Goal: Register for event/course

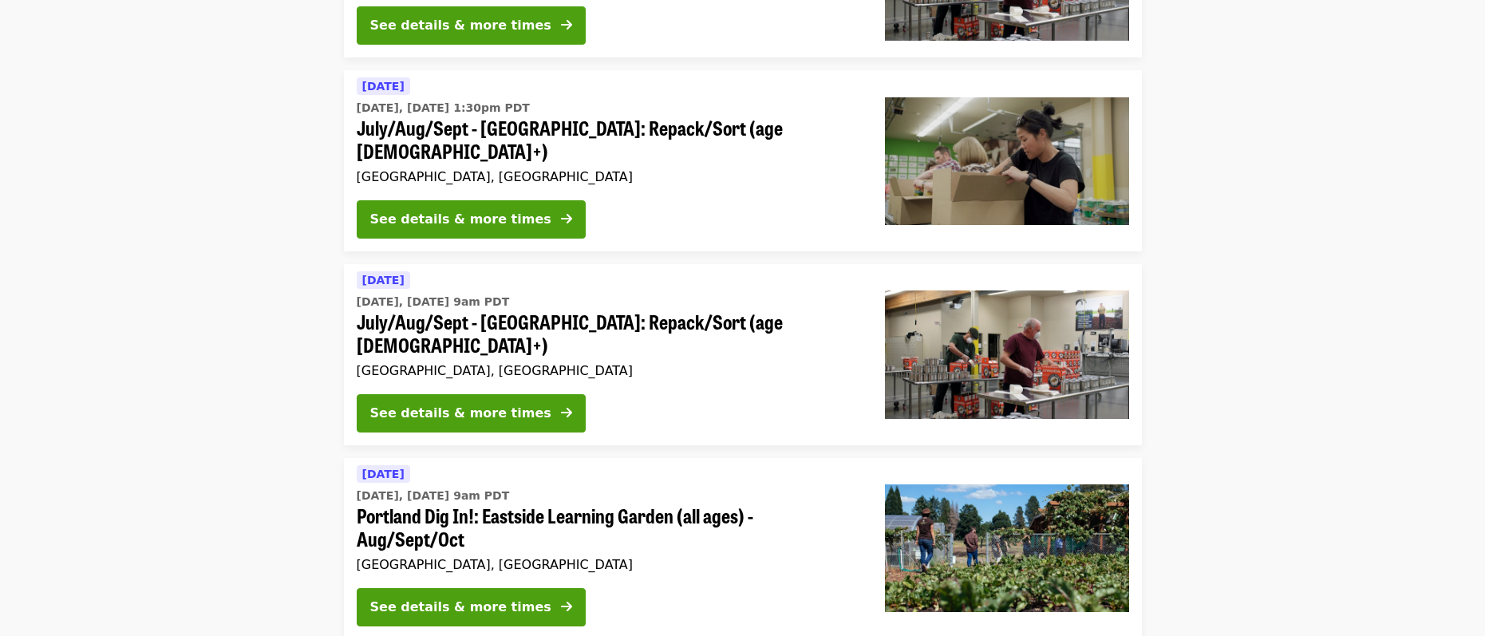
scroll to position [143, 0]
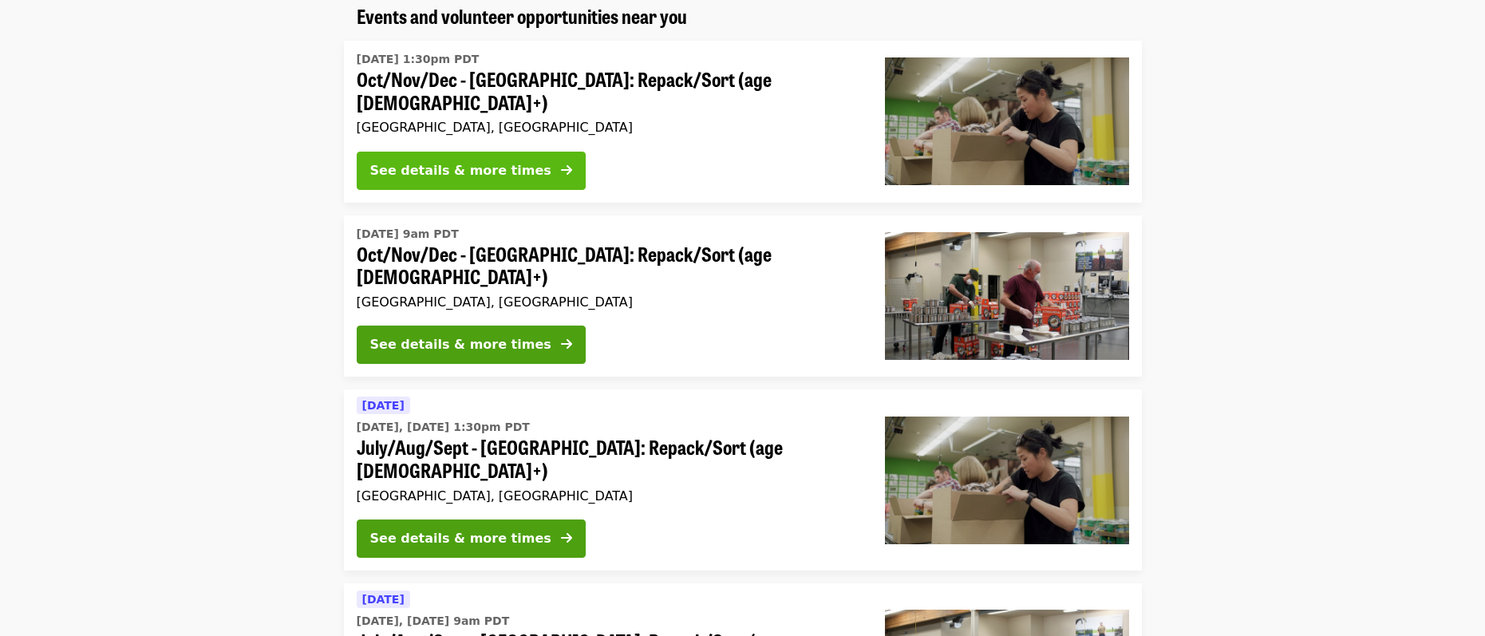
click at [492, 166] on div "See details & more times" at bounding box center [460, 170] width 181 height 19
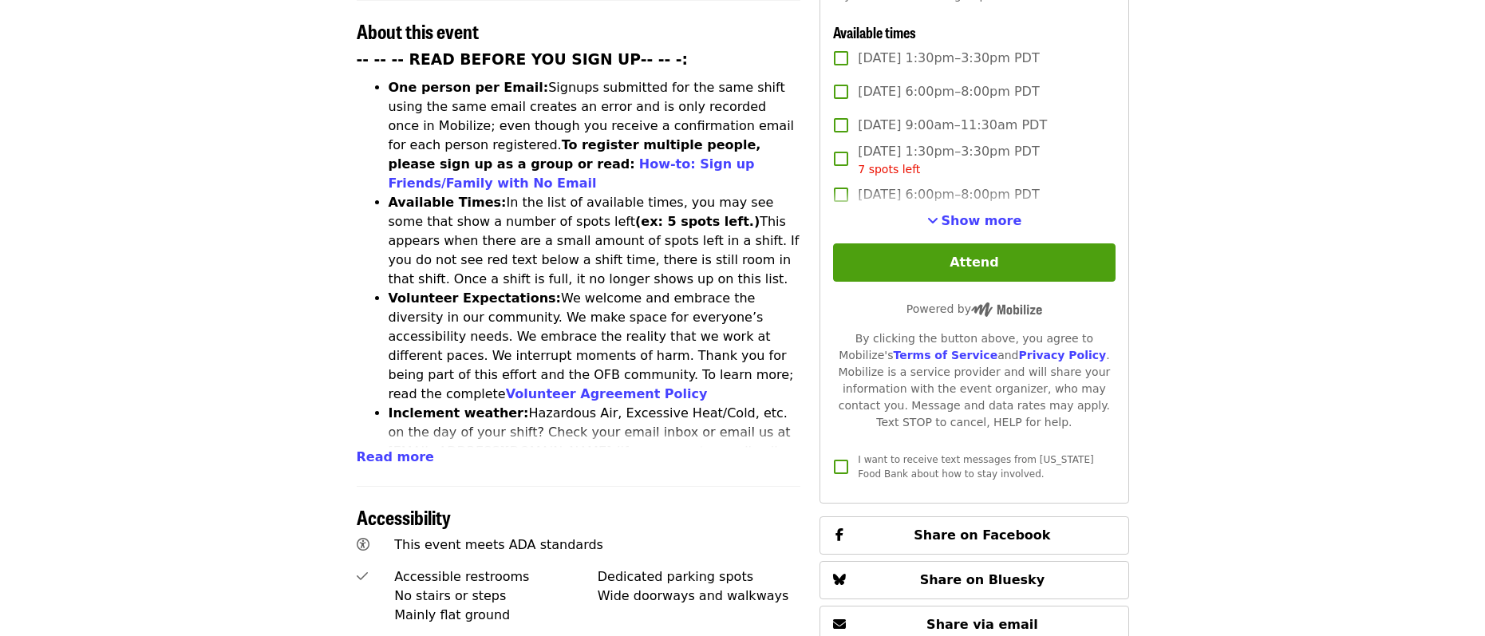
scroll to position [638, 0]
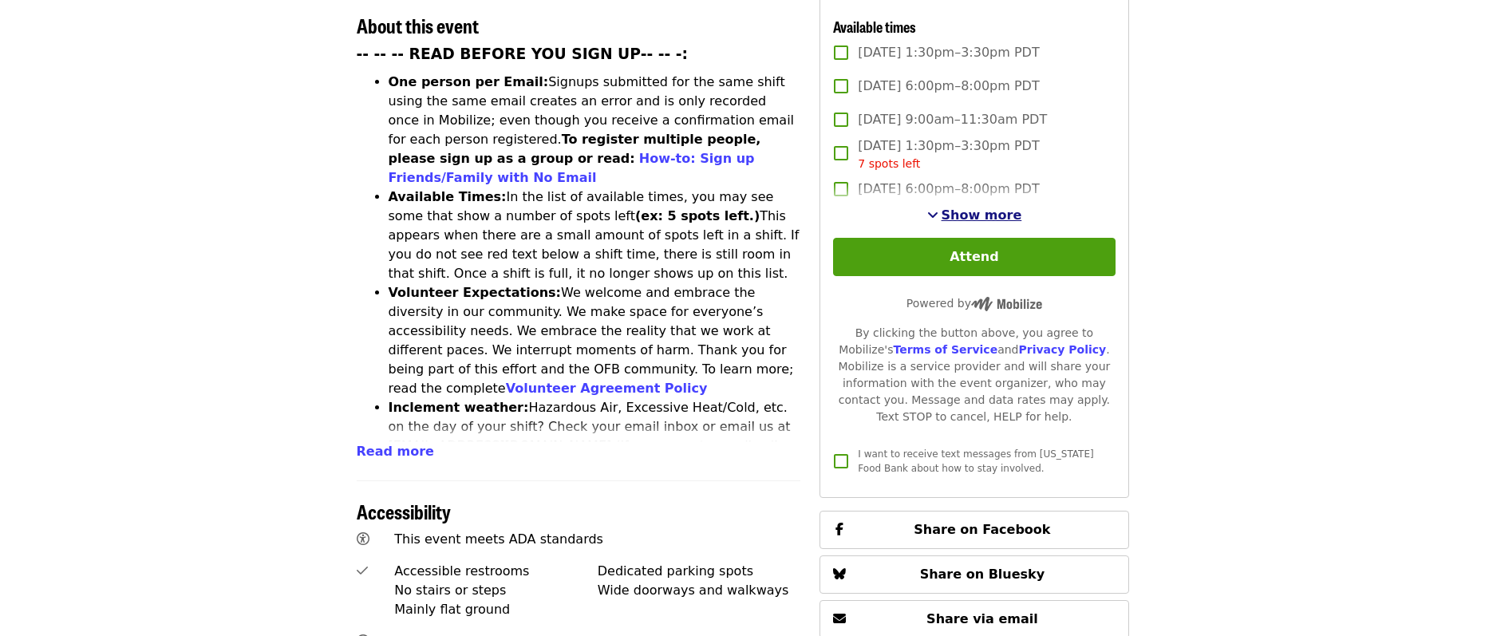
click at [978, 213] on span "Show more" at bounding box center [982, 214] width 81 height 15
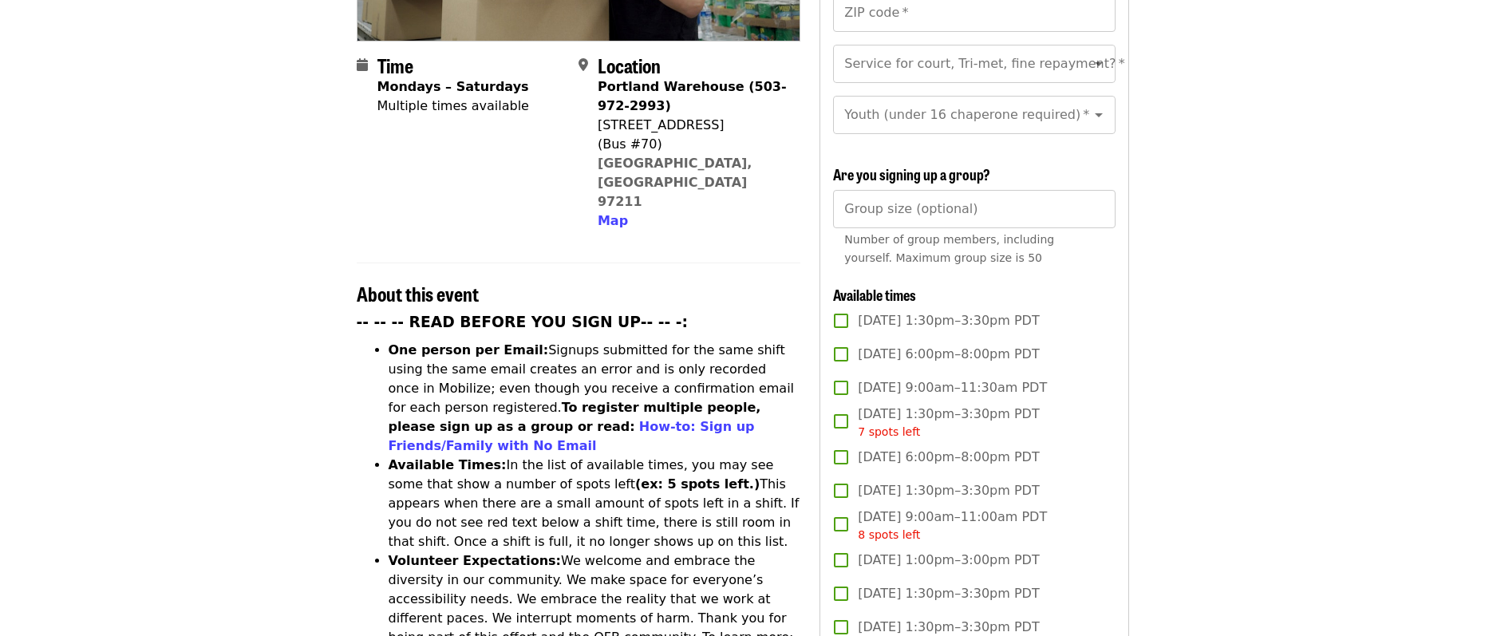
scroll to position [239, 0]
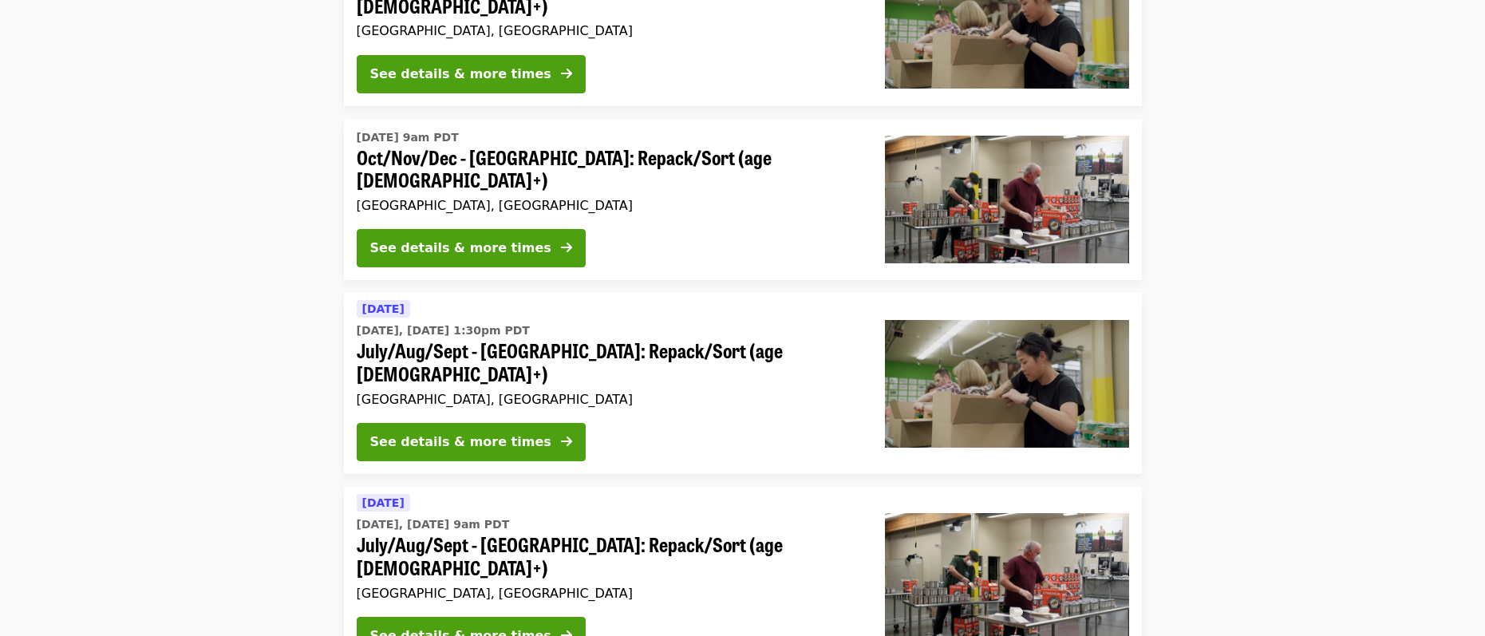
scroll to position [143, 0]
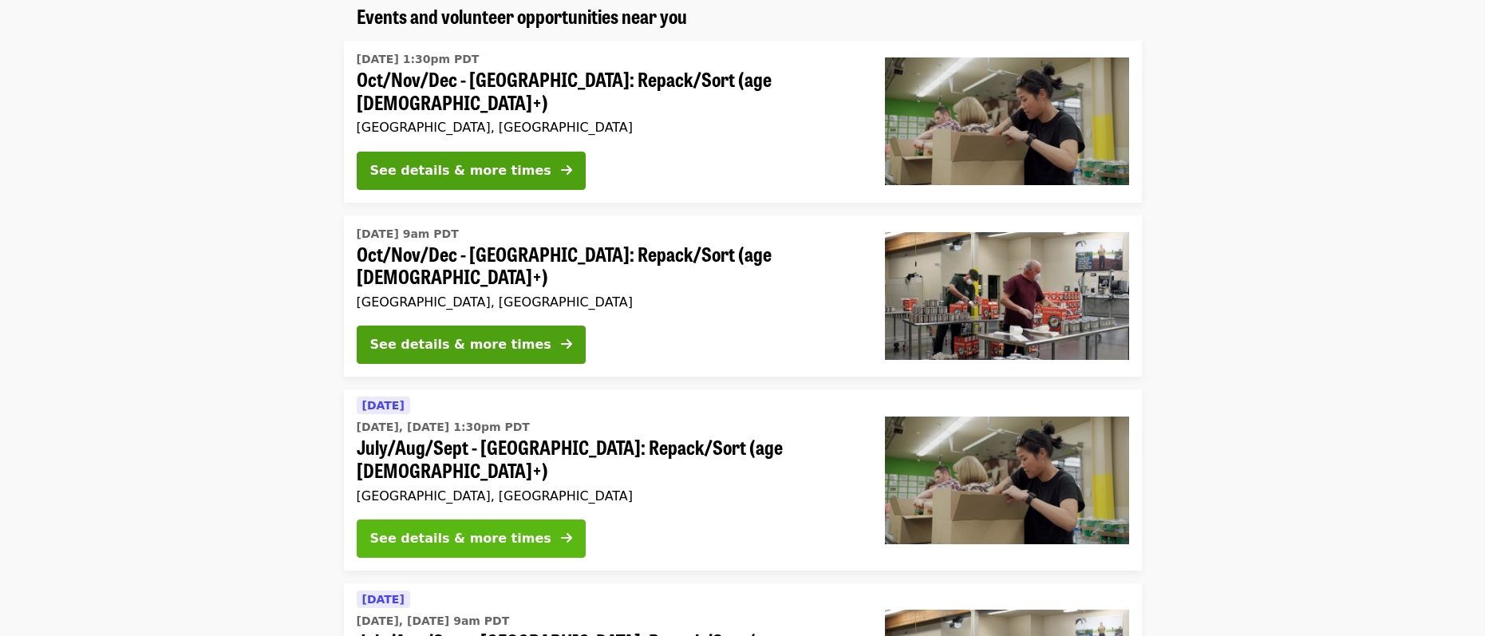
click at [461, 529] on div "See details & more times" at bounding box center [460, 538] width 181 height 19
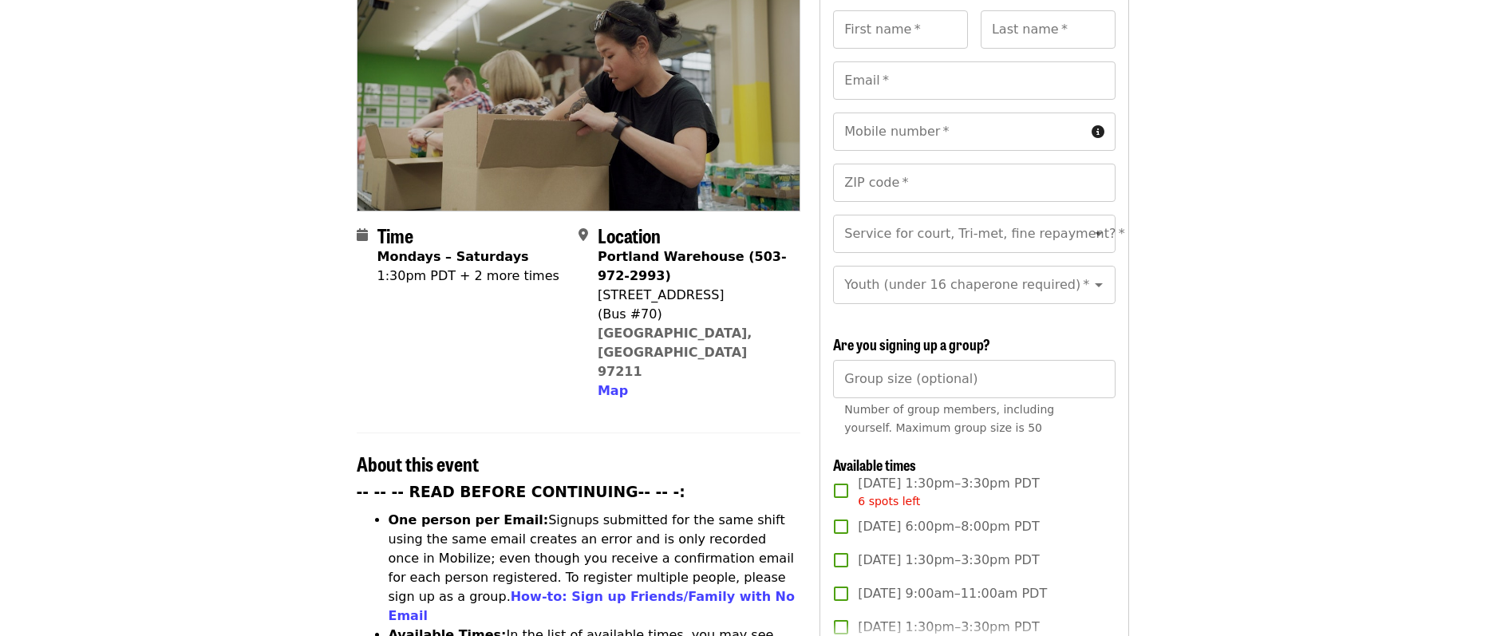
scroll to position [319, 0]
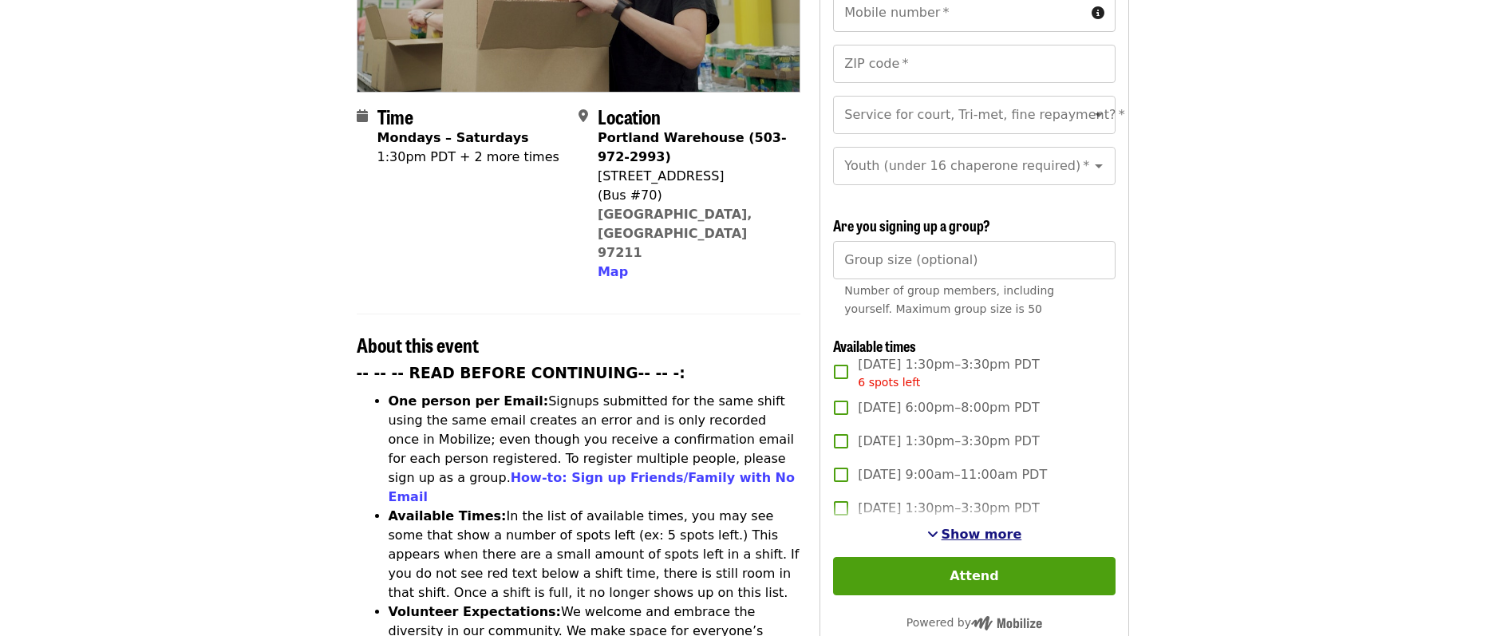
click at [962, 535] on span "Show more" at bounding box center [982, 534] width 81 height 15
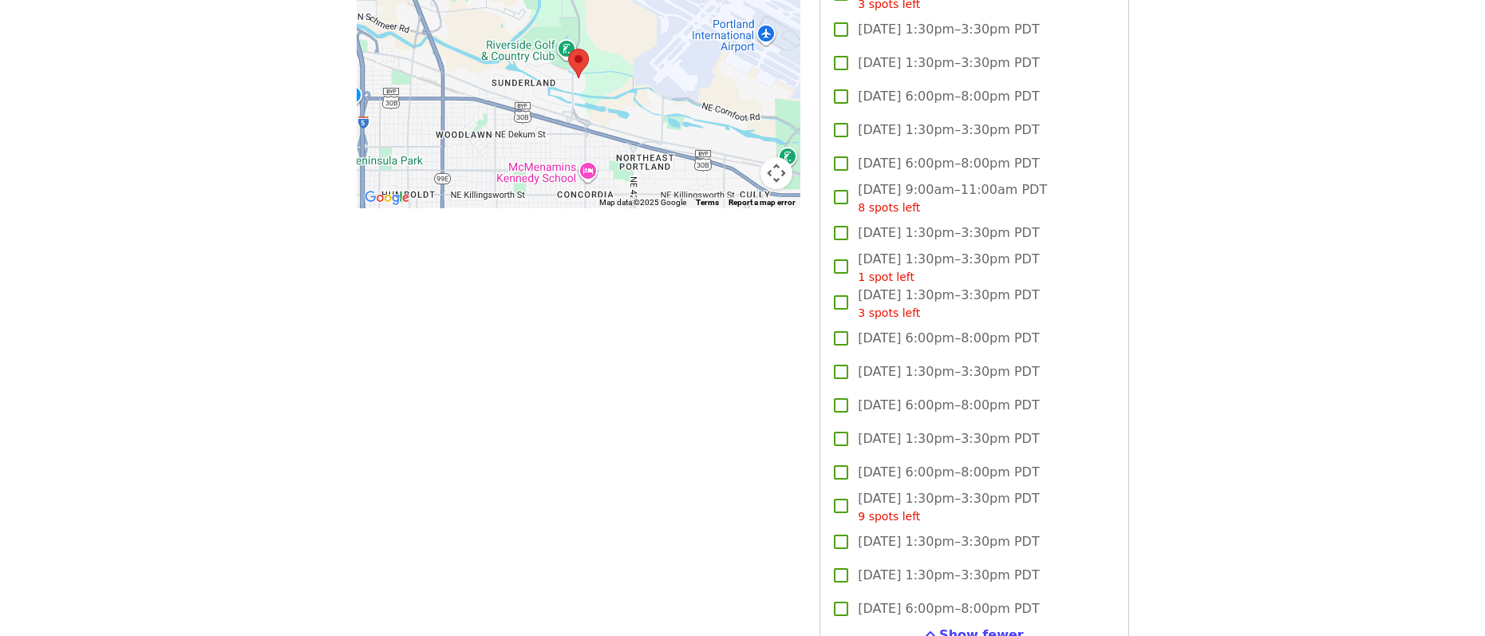
scroll to position [1676, 0]
